Goal: Communication & Community: Answer question/provide support

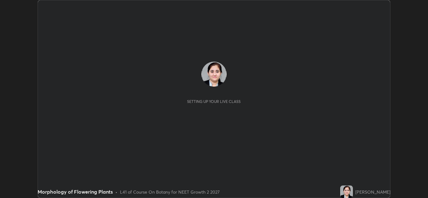
scroll to position [198, 428]
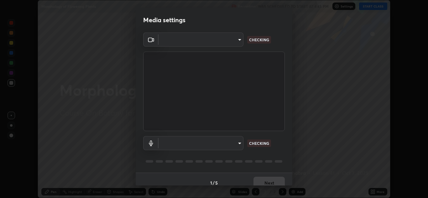
type input "e7f5d75c66a8ec01b6be6c8d9fba877b5f6738b88fd0c20368e9895a02b6f94a"
type input "c0ce66c8bbbc50cecfc637ad784d982a6a517474f8015640e1e83654bc784383"
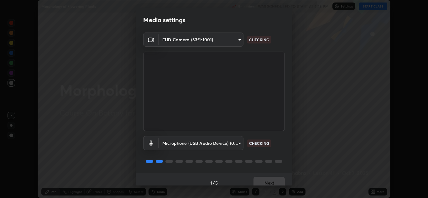
scroll to position [7, 0]
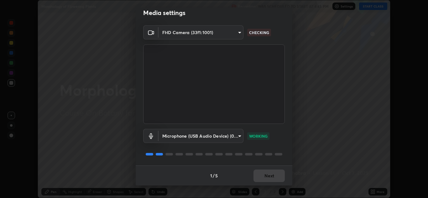
click at [269, 177] on div "1 / 5 Next" at bounding box center [214, 176] width 157 height 20
click at [268, 176] on button "Next" at bounding box center [268, 176] width 31 height 13
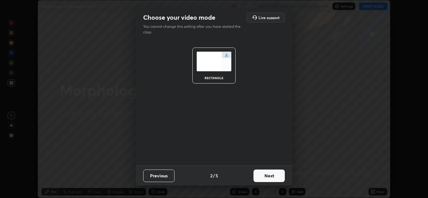
click at [264, 176] on button "Next" at bounding box center [268, 176] width 31 height 13
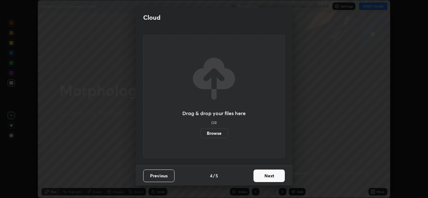
click at [265, 175] on button "Next" at bounding box center [268, 176] width 31 height 13
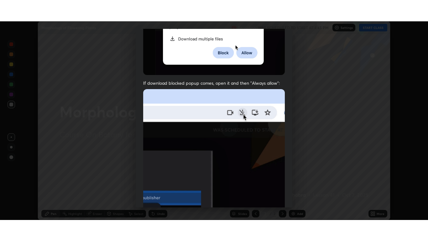
scroll to position [135, 0]
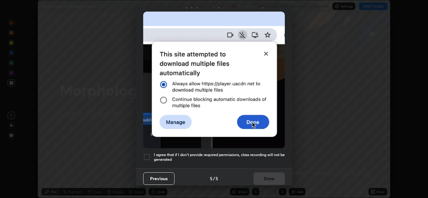
click at [148, 155] on div at bounding box center [147, 158] width 8 height 8
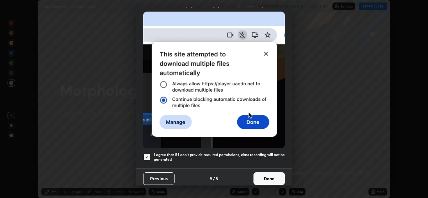
click at [267, 176] on button "Done" at bounding box center [268, 179] width 31 height 13
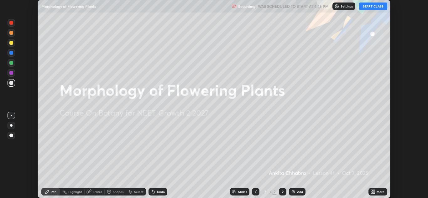
click at [363, 6] on button "START CLASS" at bounding box center [373, 7] width 28 height 8
click at [374, 193] on icon at bounding box center [374, 193] width 2 height 2
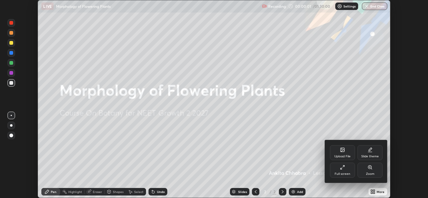
click at [347, 173] on div "Full screen" at bounding box center [343, 174] width 16 height 3
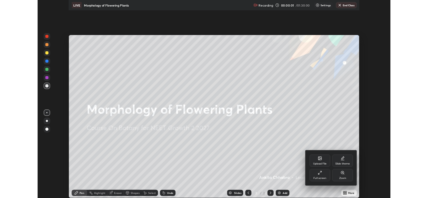
scroll to position [241, 428]
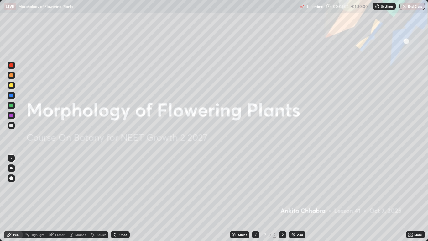
click at [13, 169] on div at bounding box center [12, 168] width 8 height 8
click at [297, 198] on div "Add" at bounding box center [297, 235] width 17 height 8
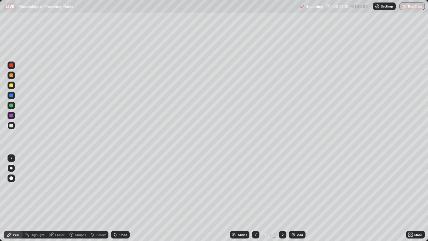
click at [14, 117] on div at bounding box center [12, 116] width 8 height 8
click at [14, 106] on div at bounding box center [12, 106] width 8 height 8
click at [13, 115] on div at bounding box center [11, 115] width 4 height 4
click at [13, 97] on div at bounding box center [12, 95] width 8 height 8
click at [100, 198] on div "Select" at bounding box center [100, 234] width 9 height 3
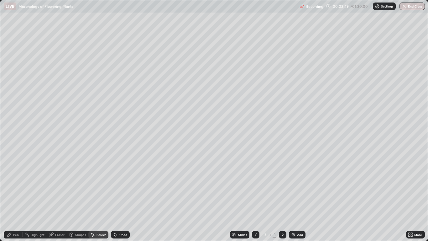
click at [18, 198] on div "Pen" at bounding box center [16, 234] width 6 height 3
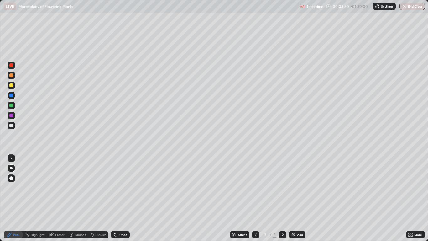
click at [13, 107] on div at bounding box center [12, 106] width 8 height 8
click at [126, 198] on div "Undo" at bounding box center [120, 235] width 19 height 8
click at [127, 198] on div "Undo" at bounding box center [120, 235] width 19 height 8
click at [124, 198] on div "Undo" at bounding box center [120, 235] width 19 height 8
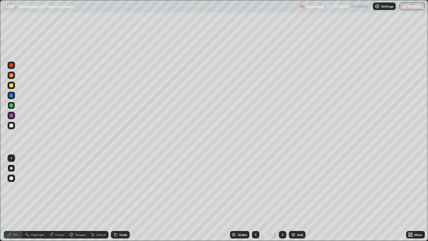
click at [13, 114] on div at bounding box center [12, 116] width 8 height 8
click at [126, 198] on div "Undo" at bounding box center [123, 234] width 8 height 3
click at [13, 108] on div at bounding box center [12, 106] width 8 height 8
click at [12, 98] on div at bounding box center [12, 95] width 8 height 8
click at [14, 77] on div at bounding box center [12, 75] width 8 height 8
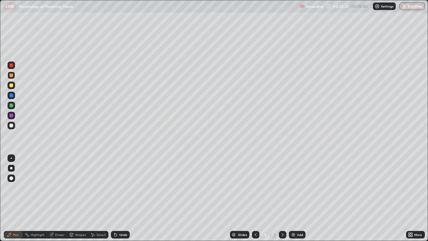
click at [11, 126] on div at bounding box center [11, 125] width 4 height 4
click at [15, 88] on div at bounding box center [12, 85] width 8 height 10
click at [11, 95] on div at bounding box center [11, 95] width 4 height 4
click at [14, 127] on div at bounding box center [12, 126] width 8 height 8
click at [14, 67] on div at bounding box center [12, 65] width 8 height 8
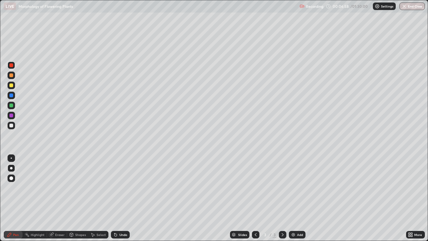
click at [15, 125] on div at bounding box center [12, 126] width 8 height 8
click at [120, 198] on div "Undo" at bounding box center [123, 234] width 8 height 3
click at [11, 86] on div at bounding box center [11, 85] width 4 height 4
click at [98, 198] on div "Select" at bounding box center [100, 234] width 9 height 3
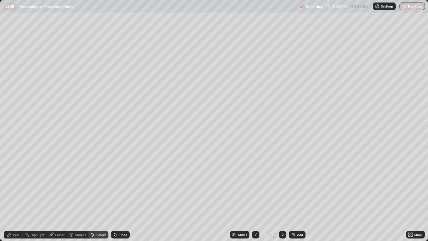
click at [19, 198] on div "Pen" at bounding box center [13, 235] width 19 height 8
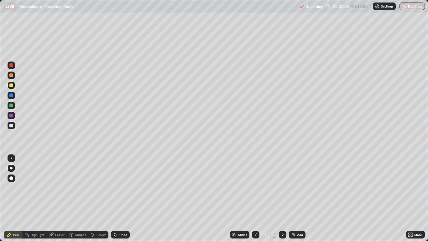
click at [115, 198] on icon at bounding box center [115, 234] width 3 height 3
click at [117, 198] on div "Undo" at bounding box center [120, 235] width 19 height 8
click at [118, 198] on div "Undo" at bounding box center [120, 235] width 19 height 8
click at [114, 198] on icon at bounding box center [114, 233] width 1 height 1
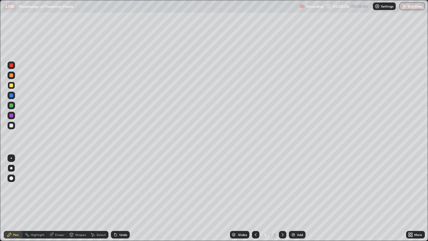
click at [115, 198] on icon at bounding box center [115, 234] width 3 height 3
click at [116, 198] on icon at bounding box center [115, 234] width 3 height 3
click at [14, 106] on div at bounding box center [12, 106] width 8 height 8
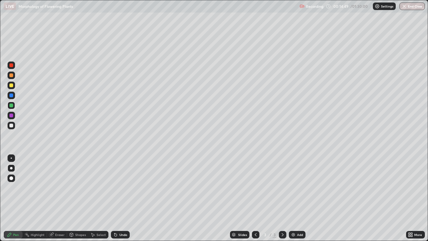
click at [296, 198] on div "Add" at bounding box center [297, 235] width 17 height 8
click at [12, 125] on div at bounding box center [11, 125] width 4 height 4
click at [114, 198] on icon at bounding box center [114, 233] width 1 height 1
click at [12, 115] on div at bounding box center [11, 115] width 4 height 4
click at [14, 125] on div at bounding box center [12, 126] width 8 height 8
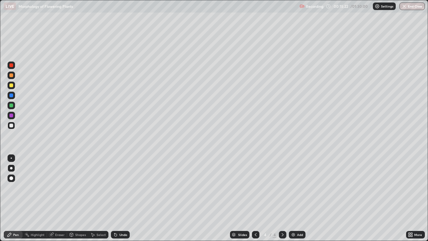
click at [118, 198] on div "Undo" at bounding box center [120, 235] width 19 height 8
click at [119, 198] on div "Undo" at bounding box center [123, 234] width 8 height 3
click at [11, 106] on div at bounding box center [11, 105] width 4 height 4
click at [13, 178] on div at bounding box center [11, 178] width 4 height 4
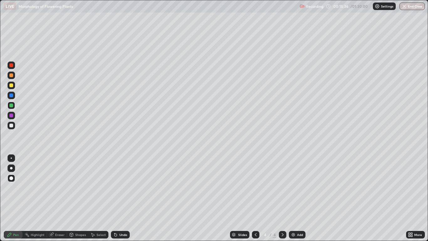
click at [12, 125] on div at bounding box center [11, 125] width 4 height 4
click at [12, 115] on div at bounding box center [11, 115] width 4 height 4
click at [13, 96] on div at bounding box center [12, 95] width 8 height 8
click at [14, 170] on div at bounding box center [12, 168] width 8 height 8
click at [15, 127] on div at bounding box center [12, 126] width 8 height 8
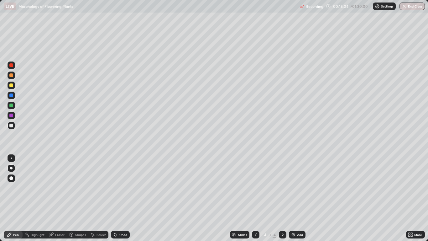
click at [123, 198] on div "Undo" at bounding box center [120, 235] width 19 height 8
click at [12, 85] on div at bounding box center [11, 85] width 4 height 4
click at [12, 107] on div at bounding box center [12, 106] width 8 height 8
click at [14, 96] on div at bounding box center [12, 95] width 8 height 8
click at [123, 198] on div "Undo" at bounding box center [120, 235] width 19 height 8
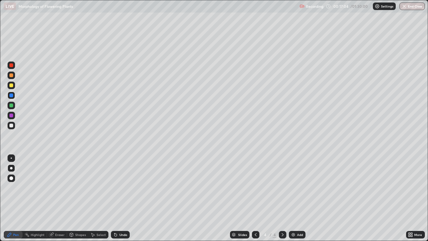
click at [122, 198] on div "Undo" at bounding box center [123, 234] width 8 height 3
click at [11, 125] on div at bounding box center [11, 125] width 4 height 4
click at [12, 106] on div at bounding box center [11, 105] width 4 height 4
click at [11, 126] on div at bounding box center [11, 125] width 4 height 4
click at [298, 198] on div "Add" at bounding box center [297, 235] width 17 height 8
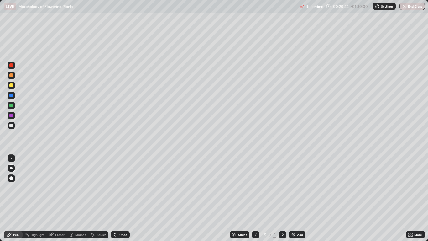
click at [13, 86] on div at bounding box center [12, 85] width 8 height 8
click at [122, 198] on div "Undo" at bounding box center [120, 235] width 19 height 8
click at [123, 198] on div "Undo" at bounding box center [120, 235] width 19 height 8
click at [122, 198] on div "Undo" at bounding box center [120, 235] width 19 height 8
click at [14, 126] on div at bounding box center [12, 126] width 8 height 8
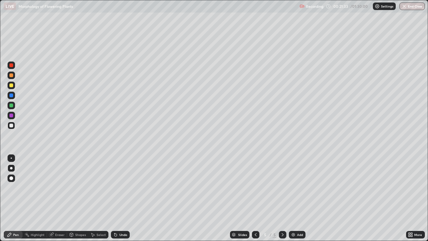
click at [13, 106] on div at bounding box center [11, 105] width 4 height 4
click at [10, 97] on div at bounding box center [11, 95] width 4 height 4
click at [119, 198] on div "Undo" at bounding box center [123, 234] width 8 height 3
click at [121, 198] on div "Undo" at bounding box center [120, 235] width 19 height 8
click at [12, 115] on div at bounding box center [11, 115] width 4 height 4
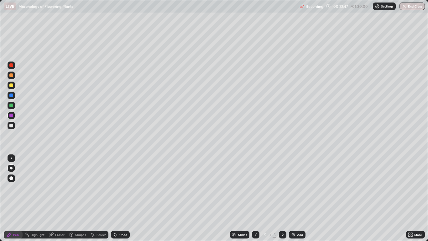
click at [11, 105] on div at bounding box center [11, 105] width 4 height 4
click at [123, 198] on div "Undo" at bounding box center [123, 234] width 8 height 3
click at [126, 198] on div "Undo" at bounding box center [123, 234] width 8 height 3
click at [125, 198] on div "Undo" at bounding box center [120, 235] width 19 height 8
click at [126, 198] on div "Undo" at bounding box center [120, 235] width 19 height 8
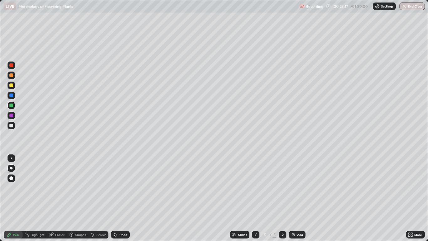
click at [13, 116] on div at bounding box center [11, 115] width 4 height 4
click at [11, 96] on div at bounding box center [11, 95] width 4 height 4
click at [12, 178] on div at bounding box center [11, 178] width 4 height 4
click at [114, 198] on icon at bounding box center [114, 233] width 1 height 1
click at [11, 168] on div at bounding box center [11, 168] width 3 height 3
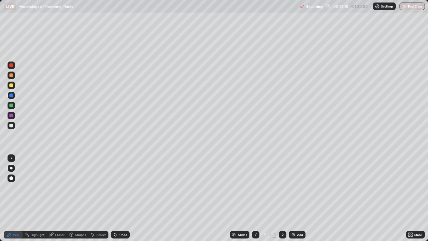
click at [11, 158] on div at bounding box center [11, 157] width 1 height 1
click at [13, 125] on div at bounding box center [11, 125] width 4 height 4
click at [116, 198] on icon at bounding box center [115, 234] width 3 height 3
click at [114, 198] on icon at bounding box center [115, 234] width 3 height 3
click at [13, 117] on div at bounding box center [11, 115] width 4 height 4
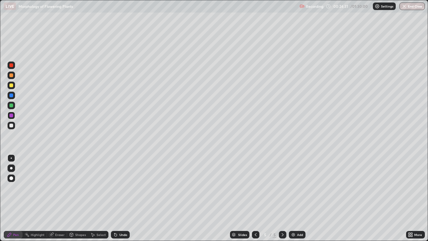
click at [12, 169] on div at bounding box center [11, 168] width 3 height 3
click at [13, 68] on div at bounding box center [12, 65] width 8 height 8
click at [10, 106] on div at bounding box center [11, 105] width 4 height 4
click at [12, 125] on div at bounding box center [11, 125] width 4 height 4
click at [12, 115] on div at bounding box center [11, 115] width 4 height 4
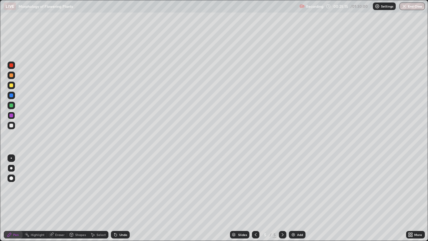
click at [13, 95] on div at bounding box center [11, 95] width 4 height 4
click at [12, 104] on div at bounding box center [11, 105] width 4 height 4
click at [13, 115] on div at bounding box center [11, 115] width 4 height 4
click at [13, 68] on div at bounding box center [12, 65] width 8 height 8
click at [126, 198] on div "Undo" at bounding box center [123, 234] width 8 height 3
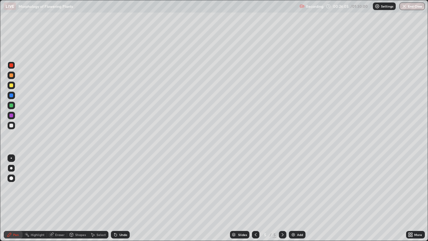
click at [126, 198] on div "Undo" at bounding box center [123, 234] width 8 height 3
click at [296, 198] on div "Add" at bounding box center [297, 235] width 17 height 8
click at [11, 106] on div at bounding box center [11, 105] width 4 height 4
click at [120, 198] on div "Undo" at bounding box center [123, 234] width 8 height 3
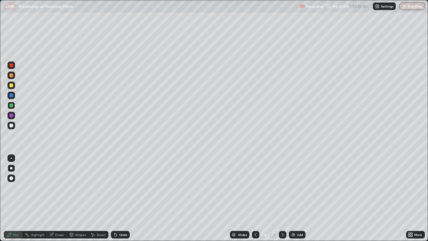
click at [120, 198] on div "Undo" at bounding box center [123, 234] width 8 height 3
click at [117, 198] on div "Undo" at bounding box center [120, 235] width 19 height 8
click at [122, 198] on div "Undo" at bounding box center [123, 234] width 8 height 3
click at [115, 198] on icon at bounding box center [115, 234] width 3 height 3
click at [119, 198] on div "Undo" at bounding box center [123, 234] width 8 height 3
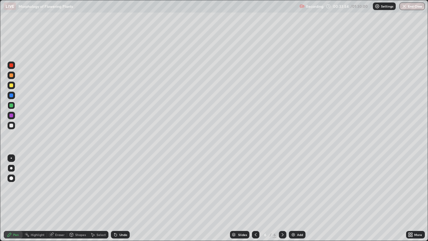
click at [12, 76] on div at bounding box center [11, 75] width 4 height 4
click at [13, 97] on div at bounding box center [11, 95] width 4 height 4
click at [12, 125] on div at bounding box center [11, 125] width 4 height 4
click at [123, 198] on div "Undo" at bounding box center [120, 235] width 19 height 8
click at [120, 198] on div "Undo" at bounding box center [123, 234] width 8 height 3
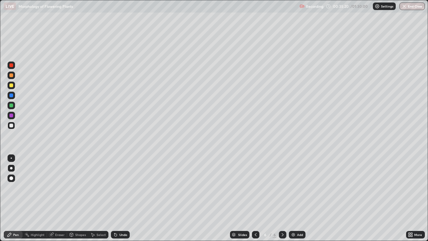
click at [124, 198] on div "Undo" at bounding box center [123, 234] width 8 height 3
click at [123, 198] on div "Undo" at bounding box center [123, 234] width 8 height 3
click at [124, 198] on div "Undo" at bounding box center [123, 234] width 8 height 3
click at [297, 198] on div "Add" at bounding box center [300, 234] width 6 height 3
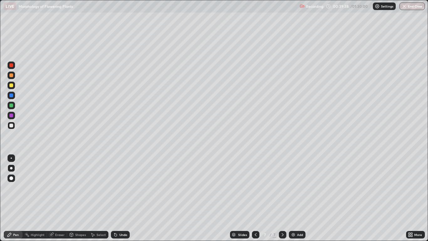
click at [13, 108] on div at bounding box center [12, 106] width 8 height 8
click at [14, 127] on div at bounding box center [12, 126] width 8 height 8
click at [12, 176] on div at bounding box center [12, 178] width 8 height 8
click at [11, 104] on div at bounding box center [11, 105] width 4 height 4
click at [11, 168] on div at bounding box center [11, 168] width 3 height 3
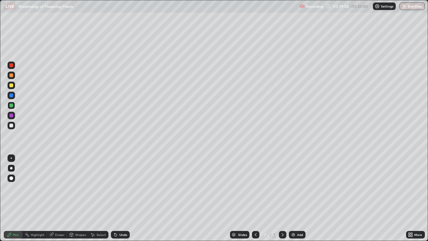
click at [12, 176] on div at bounding box center [11, 178] width 4 height 4
click at [114, 198] on icon at bounding box center [114, 233] width 1 height 1
click at [115, 198] on icon at bounding box center [115, 234] width 3 height 3
click at [116, 198] on icon at bounding box center [115, 234] width 5 height 5
click at [115, 198] on icon at bounding box center [115, 234] width 3 height 3
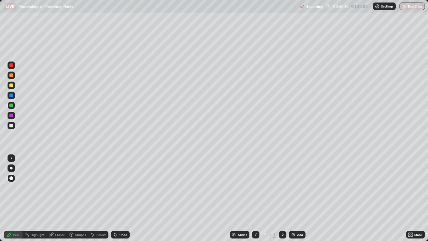
click at [115, 198] on icon at bounding box center [115, 234] width 3 height 3
click at [11, 168] on div at bounding box center [11, 168] width 3 height 3
click at [11, 95] on div at bounding box center [11, 95] width 4 height 4
click at [12, 75] on div at bounding box center [11, 75] width 4 height 4
click at [11, 117] on div at bounding box center [11, 115] width 4 height 4
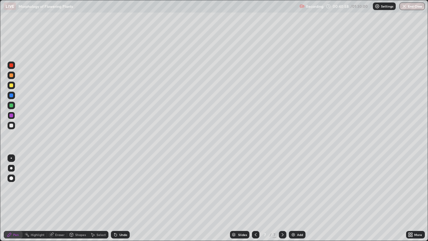
click at [11, 126] on div at bounding box center [11, 125] width 4 height 4
click at [12, 165] on div at bounding box center [12, 168] width 8 height 8
click at [118, 198] on div "Undo" at bounding box center [120, 235] width 19 height 8
click at [13, 105] on div at bounding box center [11, 105] width 4 height 4
click at [11, 116] on div at bounding box center [11, 115] width 4 height 4
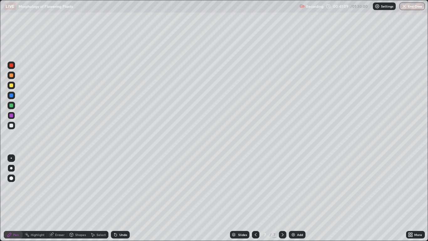
click at [12, 178] on div at bounding box center [11, 178] width 4 height 4
click at [12, 170] on div at bounding box center [12, 168] width 8 height 8
click at [14, 175] on div at bounding box center [12, 178] width 8 height 8
click at [11, 168] on div at bounding box center [11, 168] width 3 height 3
click at [11, 126] on div at bounding box center [11, 125] width 4 height 4
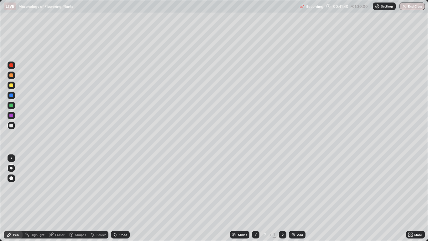
click at [11, 116] on div at bounding box center [11, 115] width 4 height 4
click at [114, 198] on icon at bounding box center [115, 234] width 5 height 5
click at [114, 198] on icon at bounding box center [115, 234] width 3 height 3
click at [115, 198] on icon at bounding box center [115, 234] width 3 height 3
click at [11, 106] on div at bounding box center [11, 105] width 4 height 4
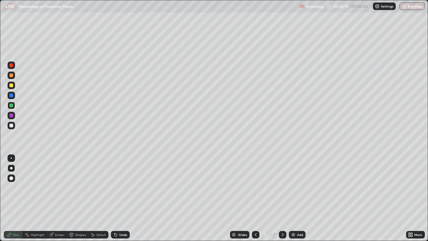
click at [11, 96] on div at bounding box center [11, 95] width 4 height 4
click at [11, 76] on div at bounding box center [11, 75] width 4 height 4
click at [12, 113] on div at bounding box center [11, 115] width 4 height 4
click at [12, 127] on div at bounding box center [11, 125] width 4 height 4
click at [13, 87] on div at bounding box center [12, 85] width 8 height 8
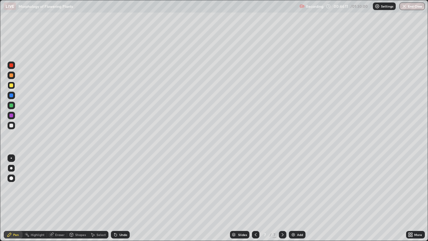
click at [11, 65] on div at bounding box center [11, 65] width 4 height 4
click at [12, 96] on div at bounding box center [11, 95] width 4 height 4
click at [60, 198] on div "Eraser" at bounding box center [59, 234] width 9 height 3
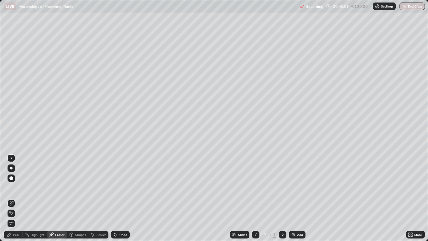
click at [21, 198] on div "Pen" at bounding box center [13, 235] width 19 height 8
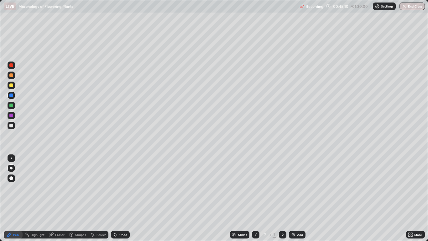
click at [13, 128] on div at bounding box center [12, 126] width 8 height 8
click at [13, 97] on div at bounding box center [12, 95] width 8 height 8
click at [99, 198] on div "Select" at bounding box center [100, 234] width 9 height 3
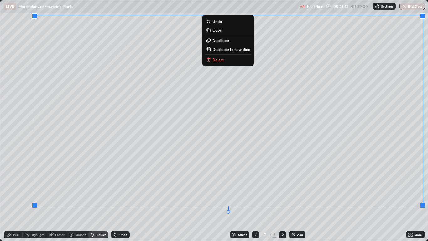
click at [18, 198] on div "Pen" at bounding box center [13, 235] width 19 height 8
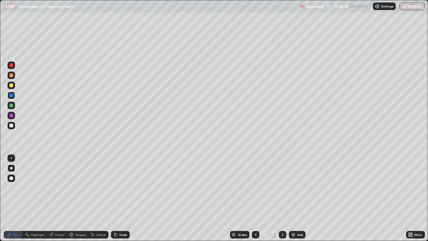
click at [12, 125] on div at bounding box center [11, 125] width 4 height 4
click at [114, 198] on icon at bounding box center [114, 233] width 1 height 1
click at [117, 198] on div "Undo" at bounding box center [120, 235] width 19 height 8
click at [95, 198] on div "Select" at bounding box center [98, 234] width 20 height 13
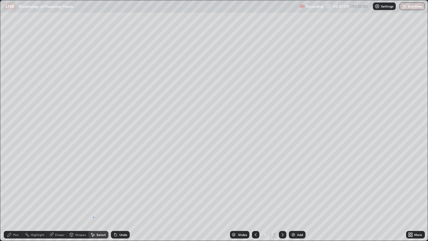
click at [93, 198] on div "0 ° Undo Copy Duplicate Duplicate to new slide Delete" at bounding box center [213, 120] width 427 height 240
click at [16, 198] on div "Pen" at bounding box center [16, 234] width 6 height 3
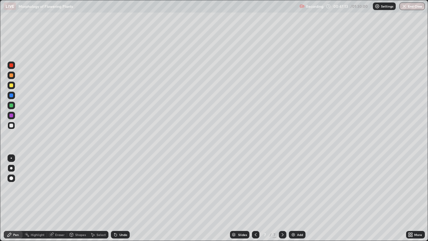
click at [12, 106] on div at bounding box center [11, 105] width 4 height 4
click at [117, 198] on div "Undo" at bounding box center [120, 235] width 19 height 8
click at [117, 198] on icon at bounding box center [115, 234] width 5 height 5
click at [296, 198] on div "Add" at bounding box center [297, 235] width 17 height 8
click at [12, 125] on div at bounding box center [11, 125] width 4 height 4
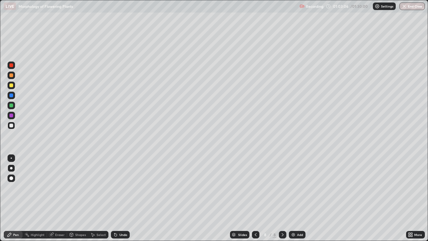
click at [114, 198] on icon at bounding box center [114, 233] width 1 height 1
click at [14, 91] on div at bounding box center [12, 95] width 8 height 10
click at [115, 198] on icon at bounding box center [115, 234] width 3 height 3
click at [114, 198] on icon at bounding box center [114, 233] width 1 height 1
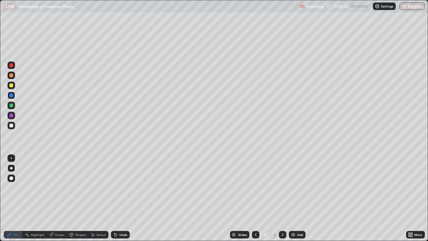
click at [12, 126] on div at bounding box center [11, 125] width 4 height 4
click at [117, 198] on div "Undo" at bounding box center [120, 235] width 19 height 8
click at [13, 78] on div at bounding box center [12, 75] width 8 height 8
click at [118, 198] on div "Undo" at bounding box center [120, 235] width 19 height 8
click at [14, 117] on div at bounding box center [12, 116] width 8 height 8
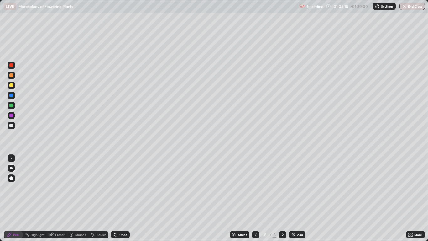
click at [13, 86] on div at bounding box center [12, 85] width 8 height 8
click at [128, 198] on div "Undo" at bounding box center [120, 235] width 19 height 8
click at [297, 198] on div "Add" at bounding box center [300, 234] width 6 height 3
click at [255, 198] on icon at bounding box center [255, 234] width 5 height 5
click at [282, 198] on icon at bounding box center [282, 234] width 5 height 5
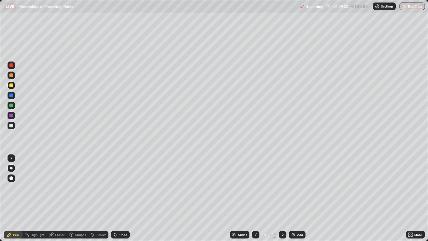
click at [14, 126] on div at bounding box center [12, 126] width 8 height 8
click at [126, 198] on div "Undo" at bounding box center [120, 235] width 19 height 8
click at [11, 115] on div at bounding box center [11, 115] width 4 height 4
click at [14, 127] on div at bounding box center [12, 126] width 8 height 8
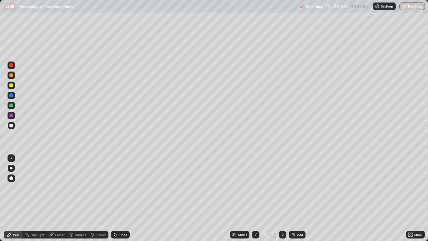
click at [58, 198] on div "Eraser" at bounding box center [59, 234] width 9 height 3
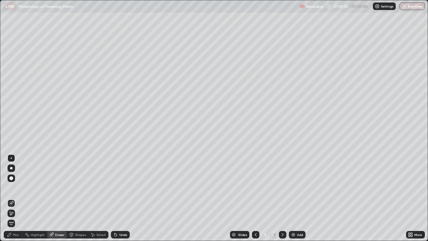
click at [18, 198] on div "Pen" at bounding box center [16, 234] width 6 height 3
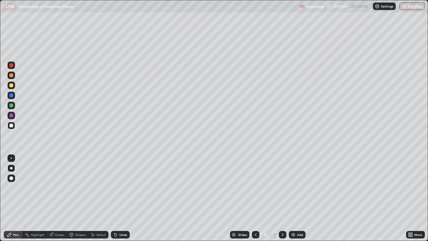
click at [124, 198] on div "Undo" at bounding box center [123, 234] width 8 height 3
click at [127, 198] on div "Undo" at bounding box center [120, 235] width 19 height 8
click at [125, 198] on div "Undo" at bounding box center [123, 234] width 8 height 3
click at [13, 112] on div at bounding box center [12, 116] width 8 height 8
click at [12, 88] on div at bounding box center [12, 85] width 8 height 8
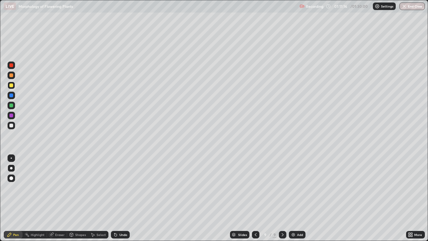
click at [14, 98] on div at bounding box center [12, 95] width 8 height 8
click at [14, 127] on div at bounding box center [12, 126] width 8 height 8
click at [15, 105] on div at bounding box center [12, 106] width 8 height 8
click at [115, 198] on icon at bounding box center [115, 234] width 3 height 3
click at [123, 198] on div "Undo" at bounding box center [123, 234] width 8 height 3
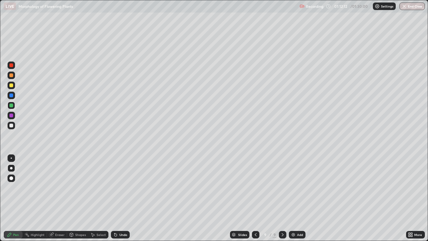
click at [13, 129] on div at bounding box center [12, 126] width 8 height 8
click at [411, 8] on button "End Class" at bounding box center [411, 7] width 25 height 8
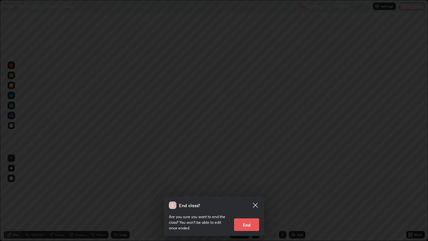
click at [248, 198] on button "End" at bounding box center [246, 224] width 25 height 13
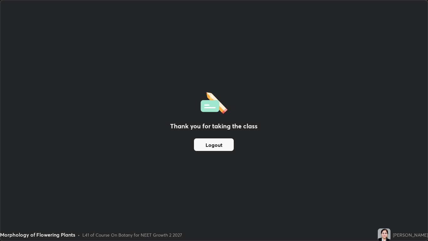
click at [218, 147] on button "Logout" at bounding box center [214, 144] width 40 height 13
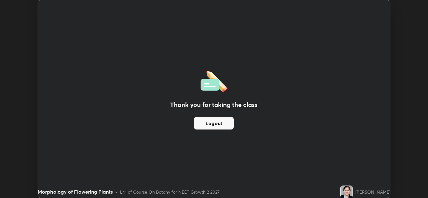
scroll to position [31132, 30902]
